Goal: Check status: Check status

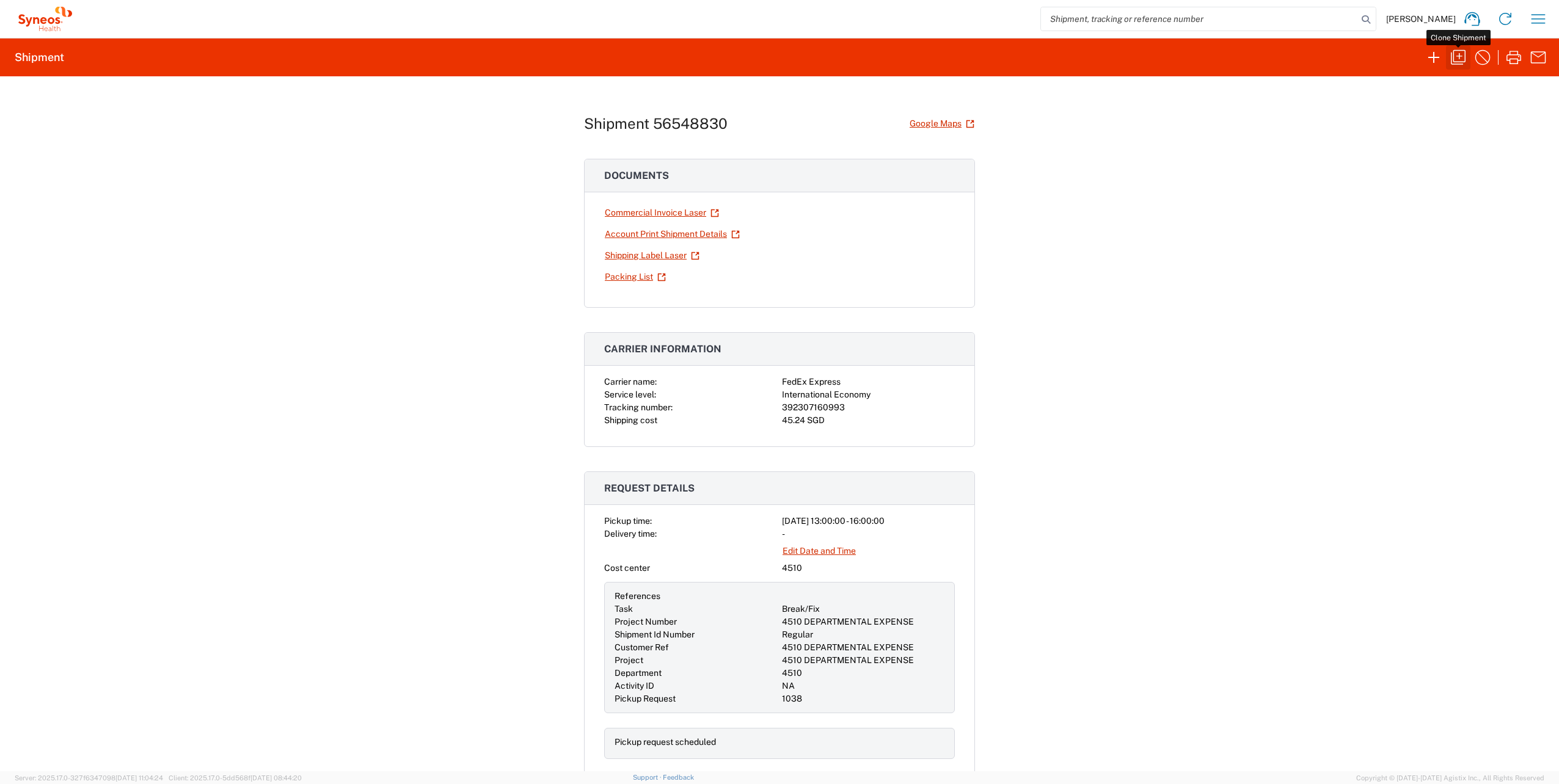
click at [1453, 62] on icon "button" at bounding box center [1457, 57] width 20 height 20
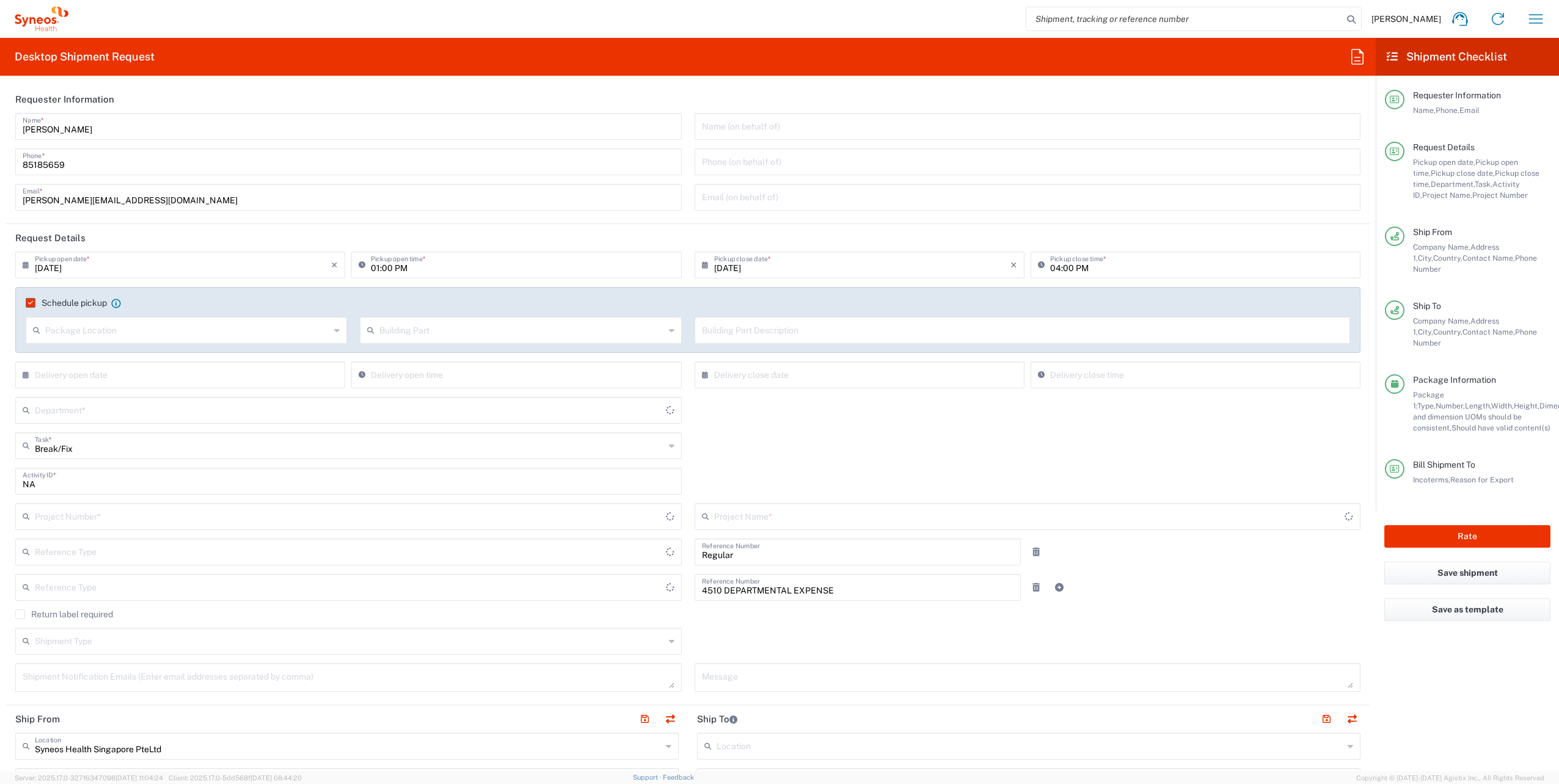
type input "[GEOGRAPHIC_DATA]"
type input "Residential/Home"
type input "[GEOGRAPHIC_DATA]"
type input "Shipment Id Number"
type input "Your Packaging"
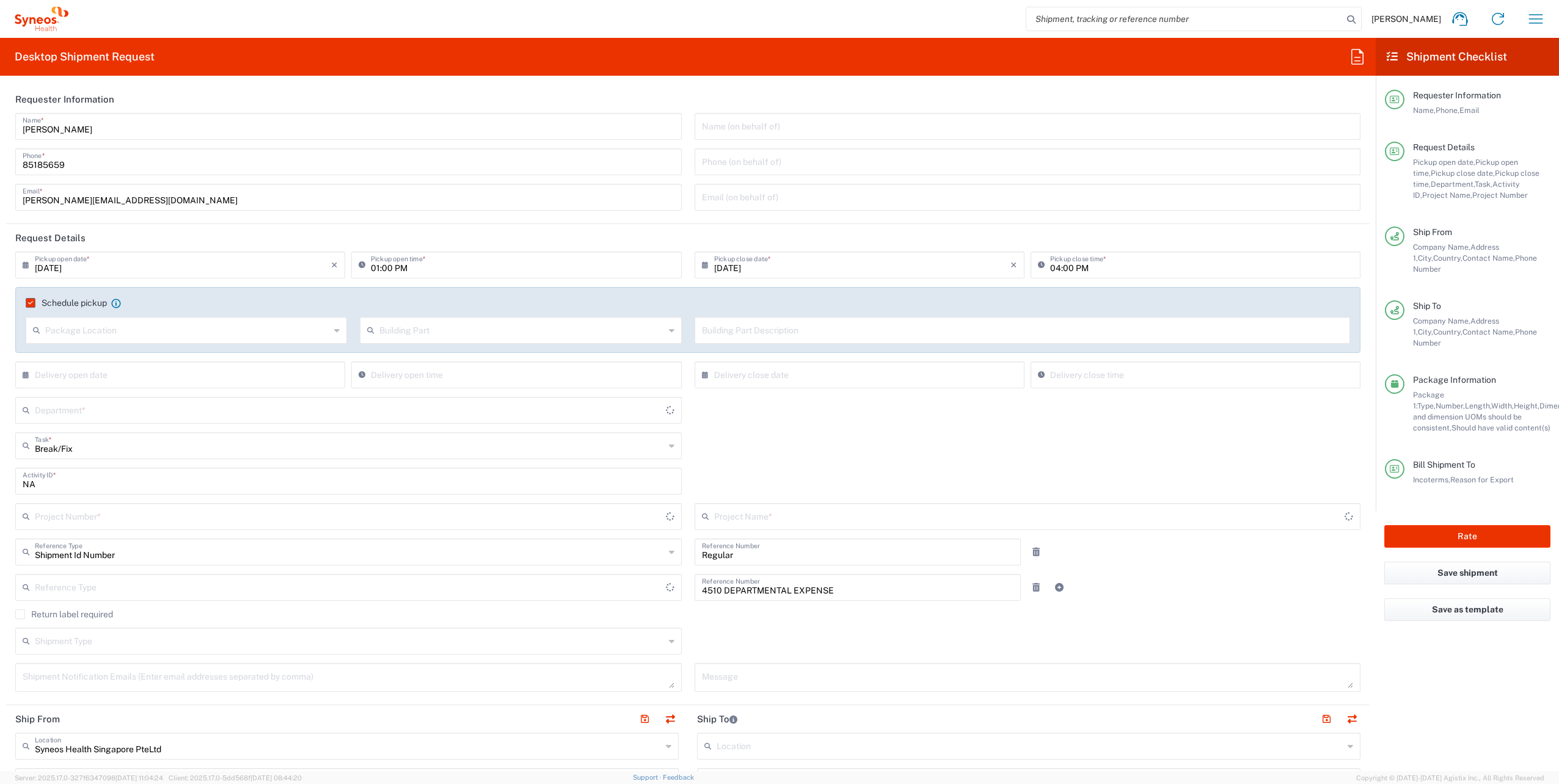
type input "Delivery Duty Paid"
type input "Business (General)"
type input "[GEOGRAPHIC_DATA]"
type input "Customer Ref"
type input "4510 DEPARTMENTAL EXPENSE"
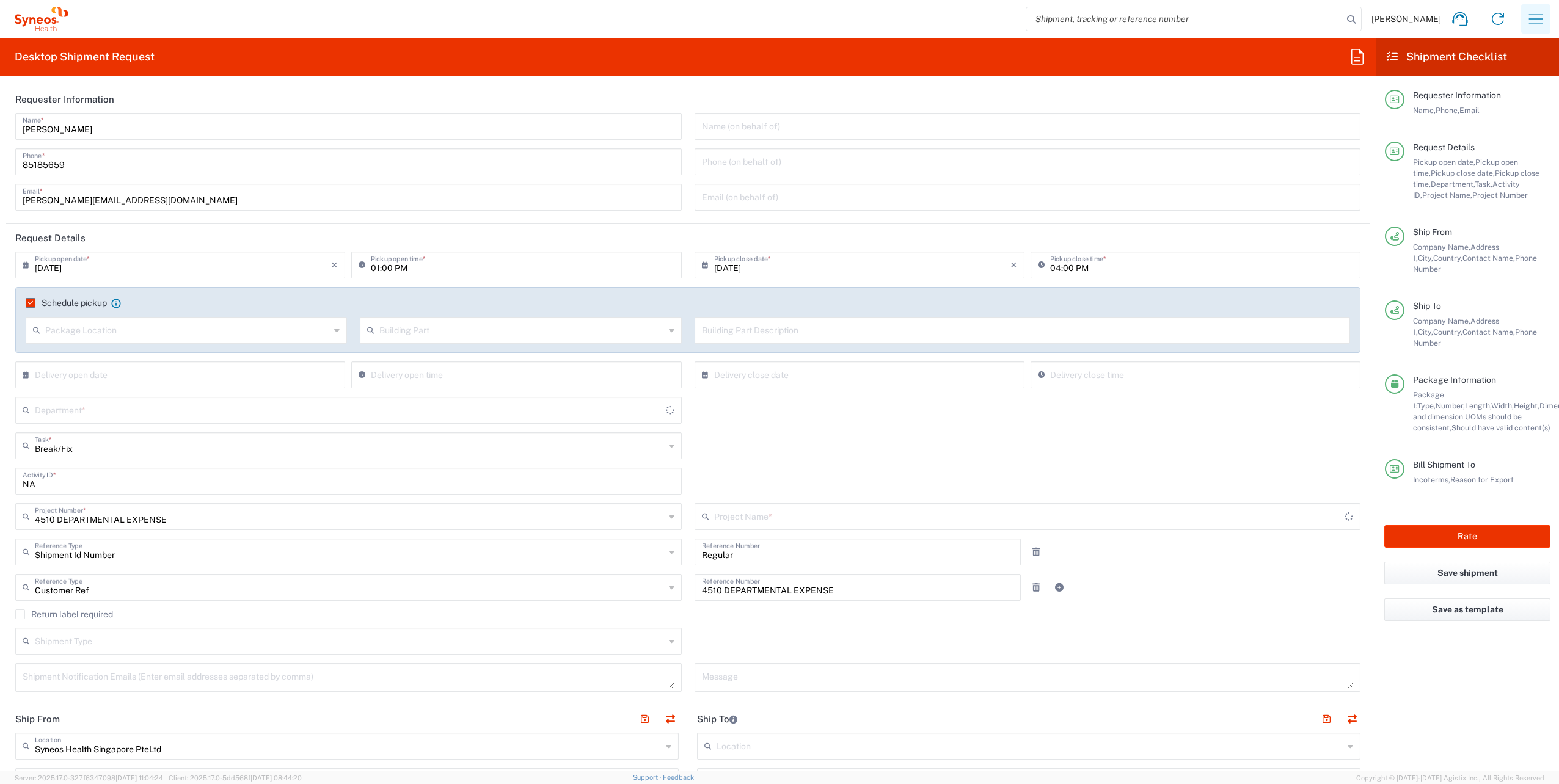
click at [1532, 18] on icon "button" at bounding box center [1535, 19] width 20 height 20
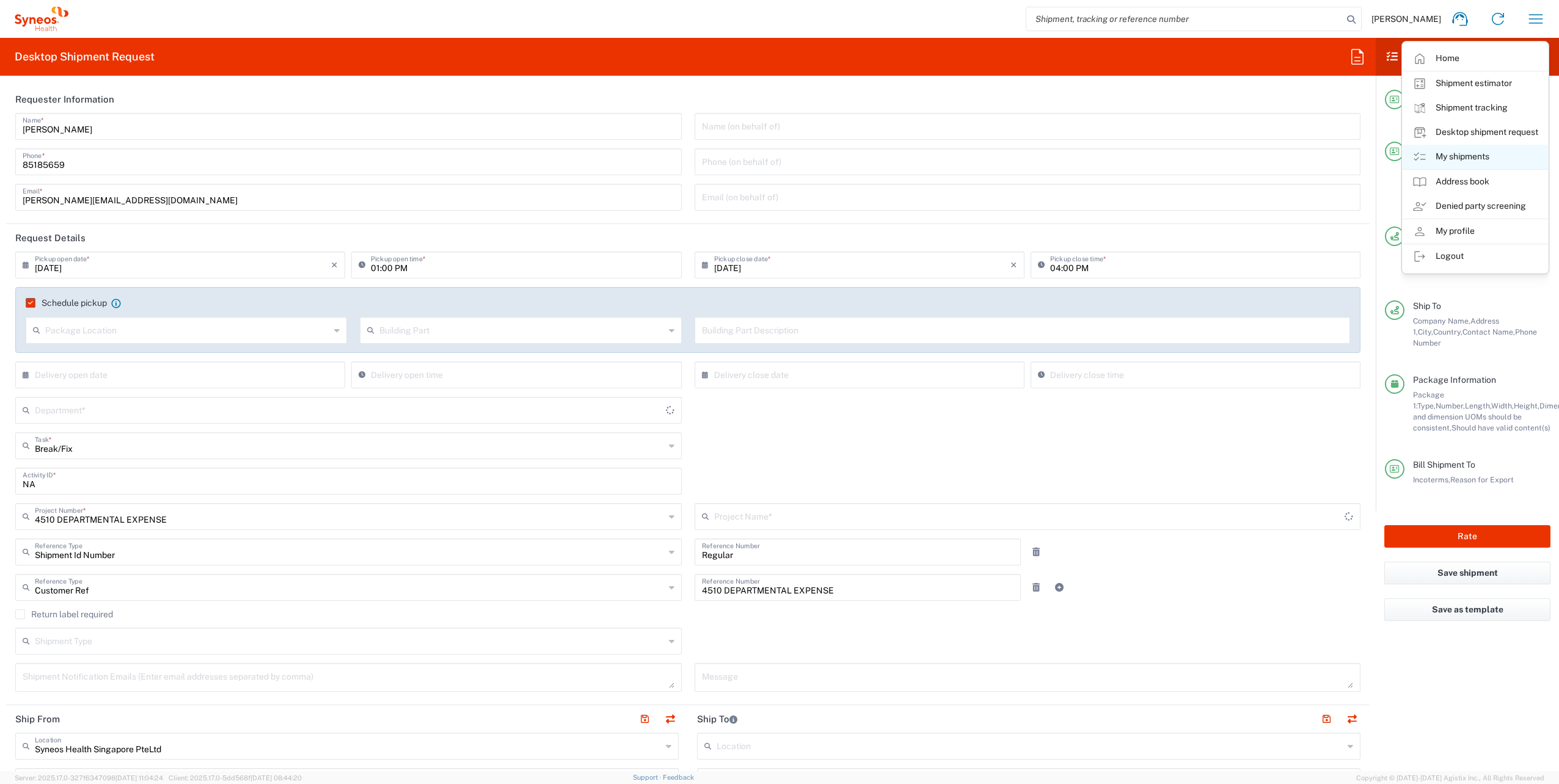
click at [1450, 154] on link "My shipments" at bounding box center [1474, 157] width 145 height 24
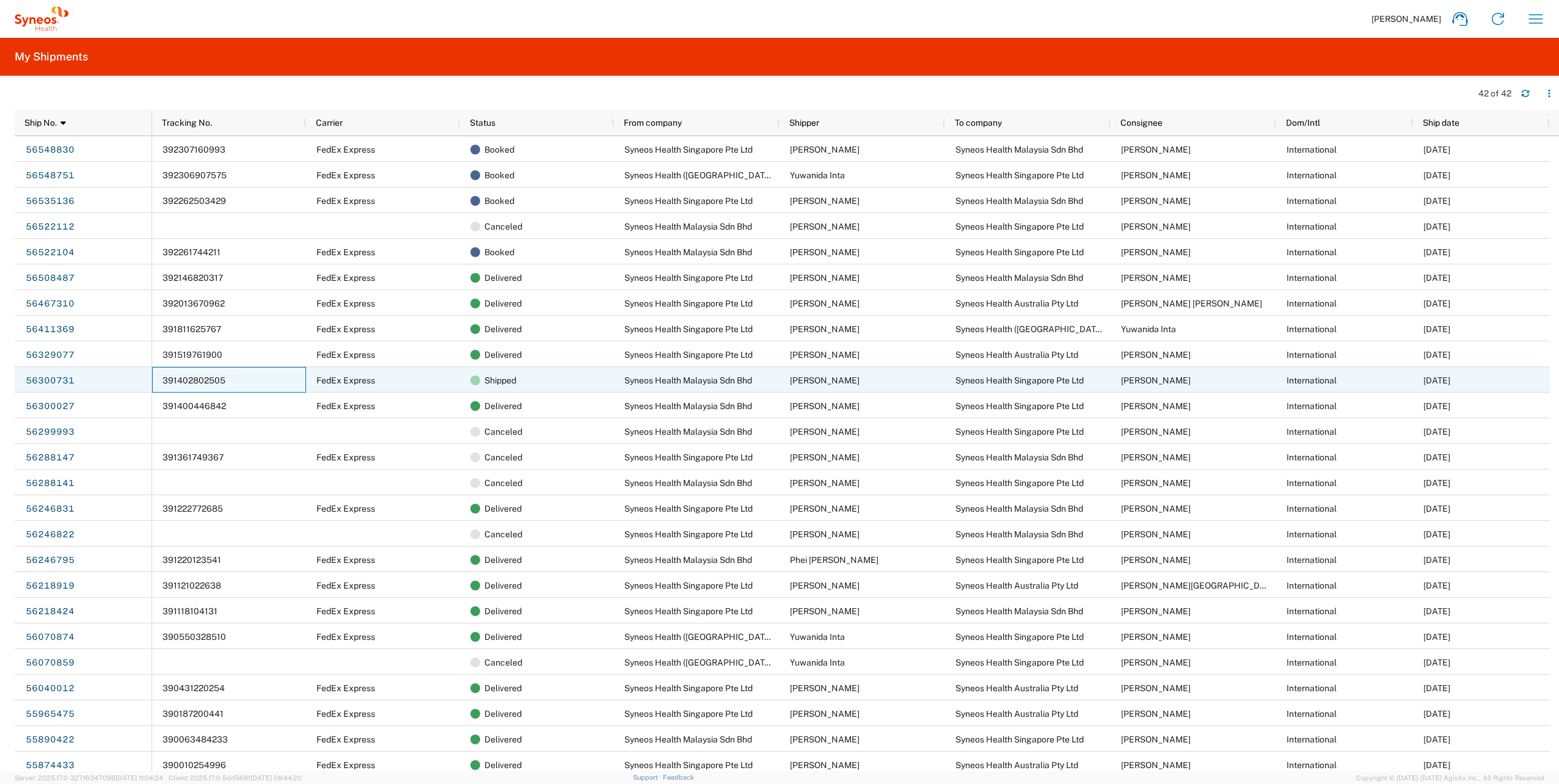
click at [260, 386] on div "391402802505" at bounding box center [229, 379] width 154 height 26
